Goal: Transaction & Acquisition: Purchase product/service

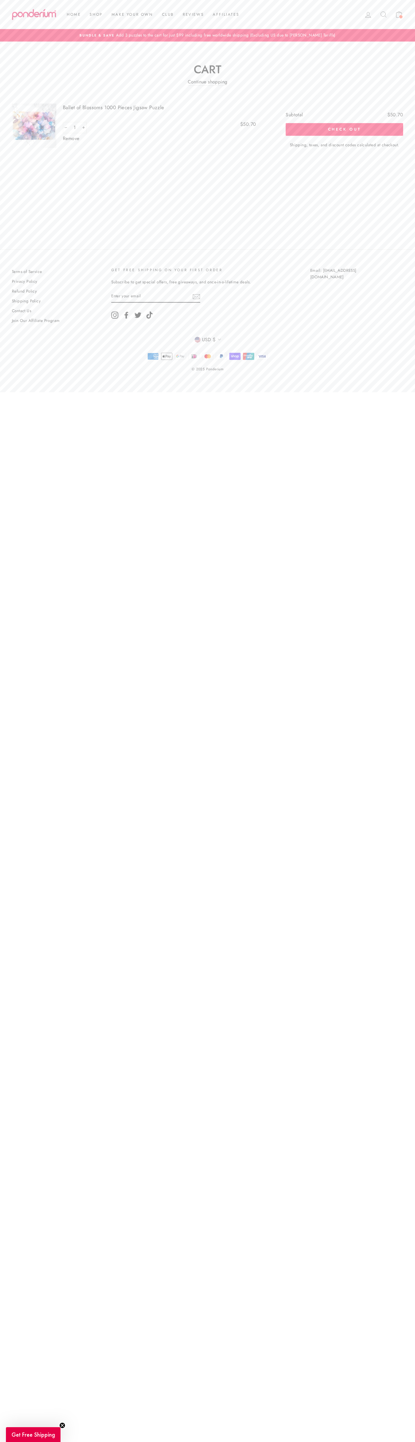
click at [344, 129] on button "Check out" at bounding box center [344, 129] width 117 height 12
